Goal: Information Seeking & Learning: Stay updated

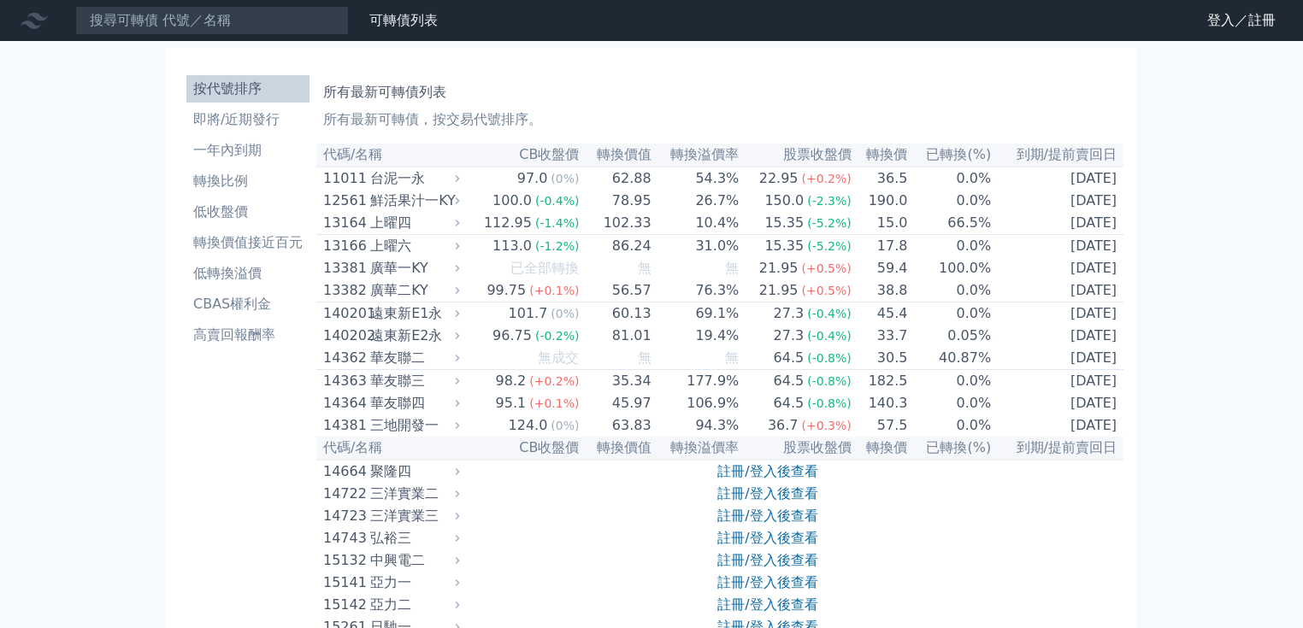
click at [780, 480] on link "註冊/登入後查看" at bounding box center [767, 471] width 100 height 16
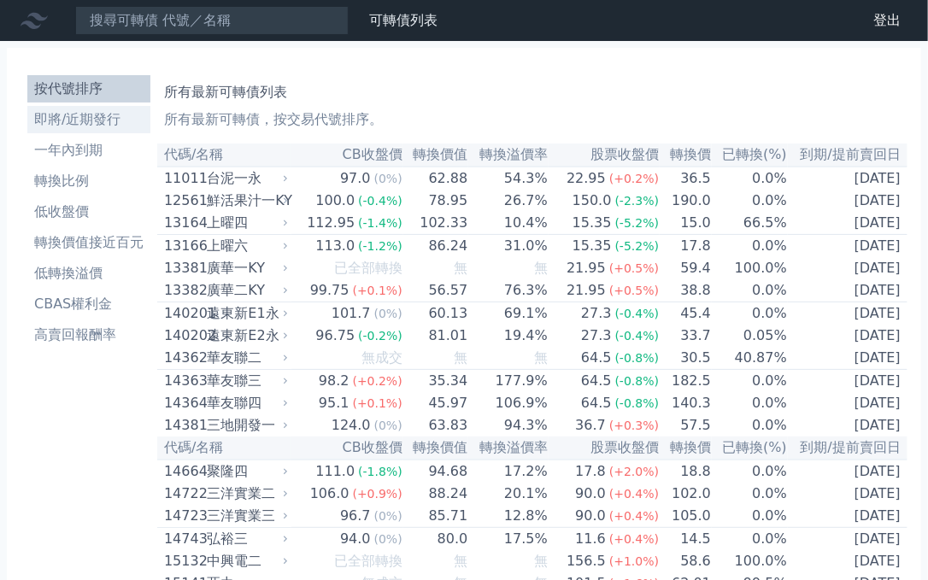
click at [95, 126] on li "即將/近期發行" at bounding box center [88, 119] width 123 height 21
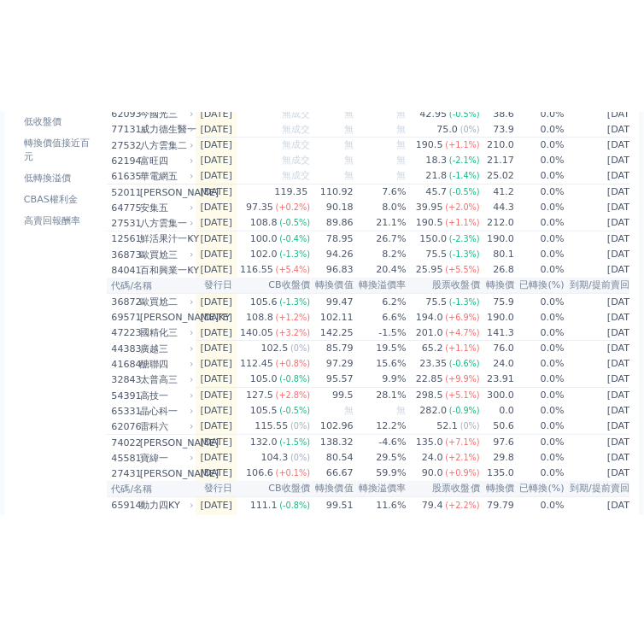
scroll to position [191, 0]
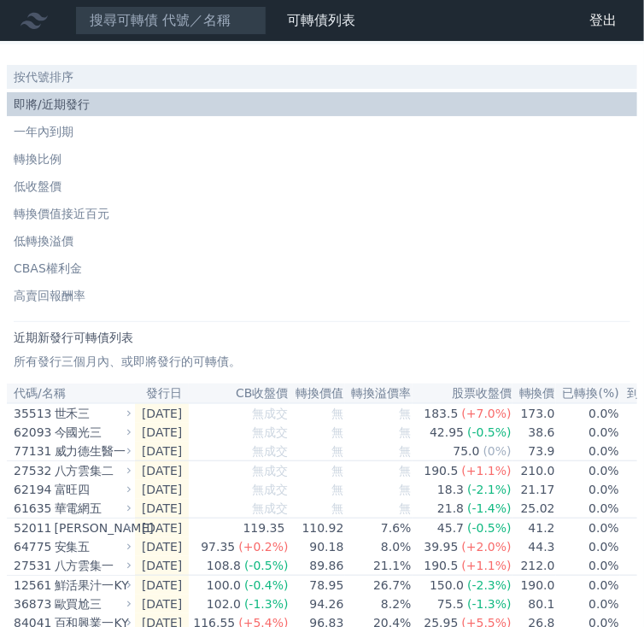
click at [75, 77] on li "按代號排序" at bounding box center [322, 76] width 631 height 17
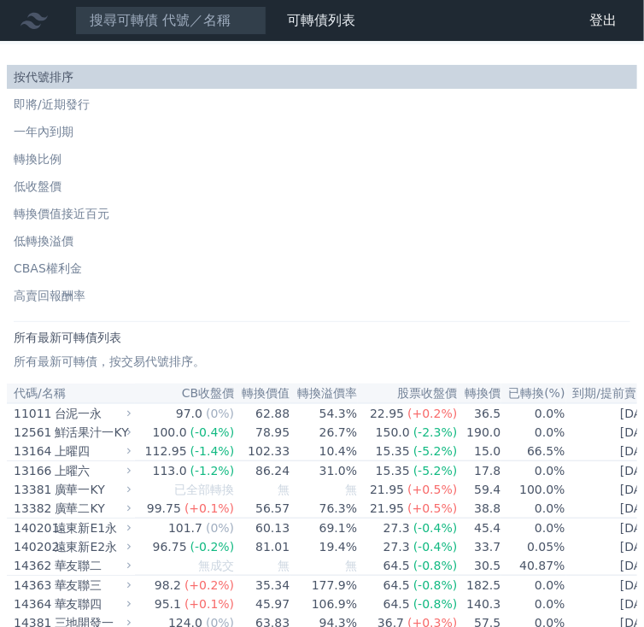
scroll to position [1098, 0]
